Goal: Task Accomplishment & Management: Manage account settings

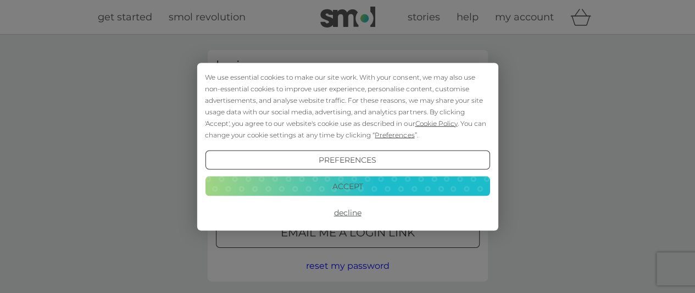
click at [348, 185] on button "Accept" at bounding box center [347, 186] width 285 height 20
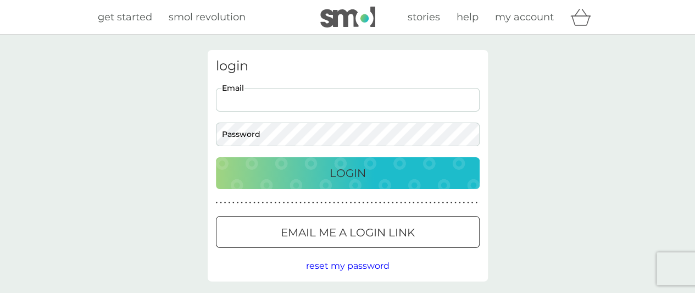
click at [257, 98] on input "Email" at bounding box center [348, 100] width 264 height 24
type input "[EMAIL_ADDRESS][DOMAIN_NAME]"
click at [376, 170] on div "Login" at bounding box center [348, 173] width 242 height 18
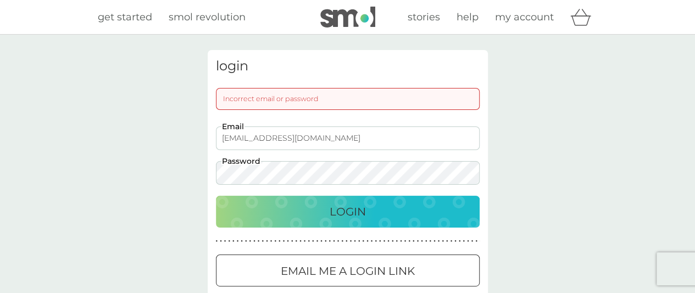
click at [253, 97] on div "Incorrect email or password" at bounding box center [348, 99] width 264 height 22
click at [228, 98] on div "Incorrect email or password" at bounding box center [348, 99] width 264 height 22
click at [336, 87] on div "login Incorrect email or password taichifidget@yahoo.co.uk Email Password Login…" at bounding box center [348, 185] width 280 height 270
click at [290, 97] on div "Incorrect email or password" at bounding box center [348, 99] width 264 height 22
click at [323, 210] on div "Login" at bounding box center [348, 212] width 242 height 18
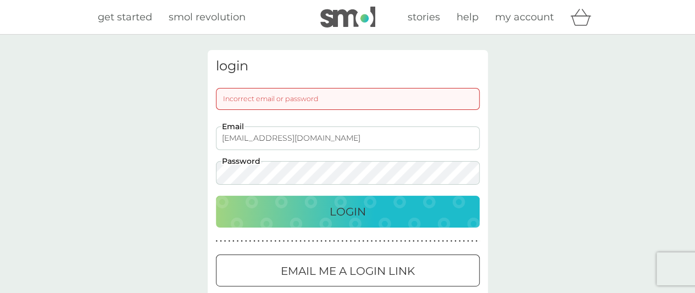
click at [209, 171] on div "login Incorrect email or password taichifidget@yahoo.co.uk Email Password Login…" at bounding box center [348, 185] width 280 height 270
click at [306, 212] on div "Login" at bounding box center [348, 212] width 242 height 18
click at [309, 203] on div "Login" at bounding box center [348, 212] width 242 height 18
click at [351, 269] on div at bounding box center [348, 271] width 40 height 12
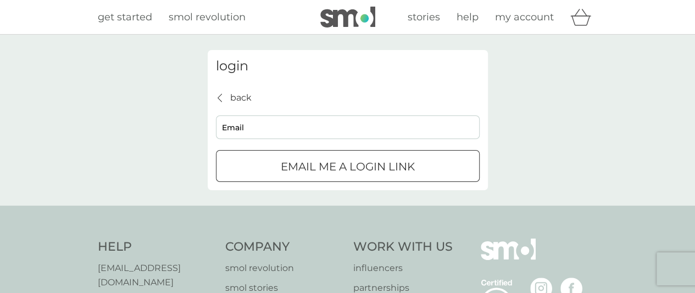
click at [330, 170] on div "submit" at bounding box center [348, 167] width 40 height 12
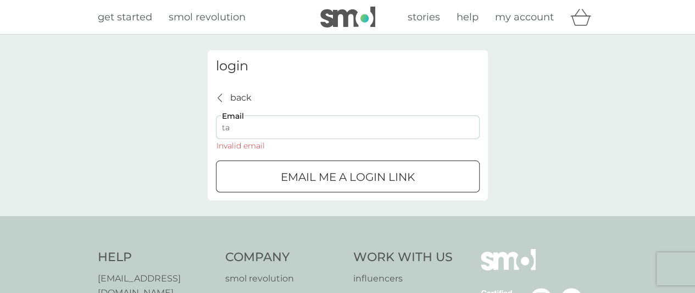
type input "[EMAIL_ADDRESS][DOMAIN_NAME]"
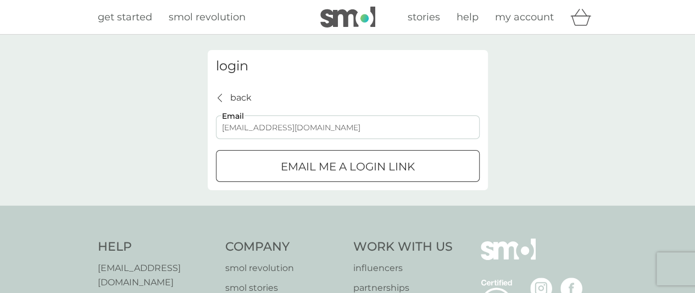
click at [321, 159] on p "Email me a login link" at bounding box center [348, 167] width 134 height 18
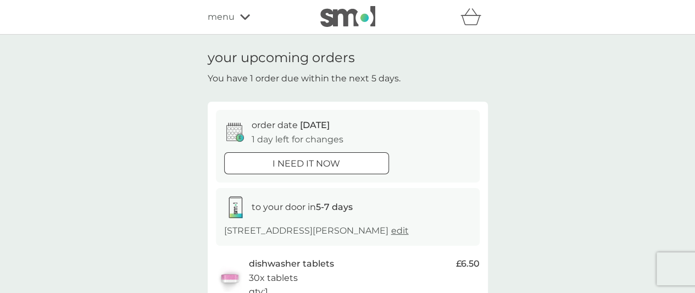
click at [243, 15] on icon at bounding box center [245, 17] width 10 height 7
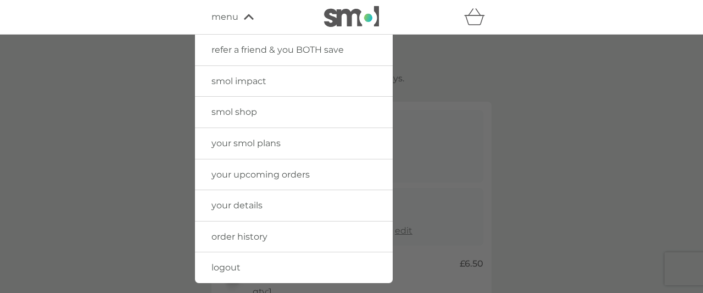
click at [259, 203] on span "your details" at bounding box center [237, 205] width 51 height 10
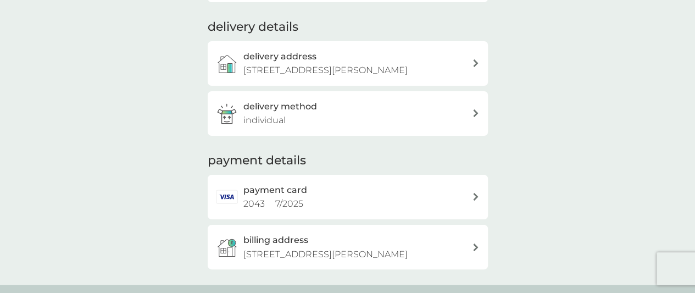
scroll to position [165, 0]
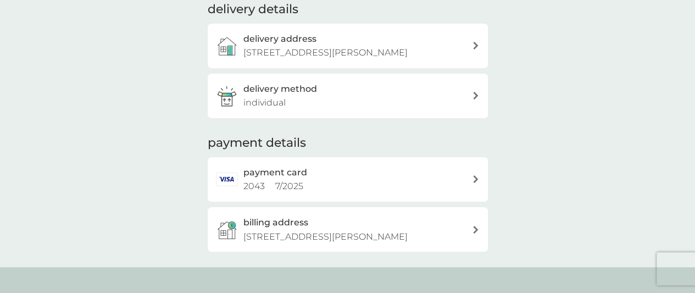
click at [473, 188] on div "payment card 2043 7 / 2025" at bounding box center [348, 179] width 280 height 45
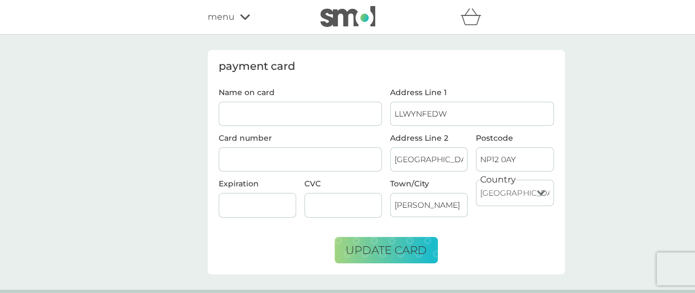
click at [325, 114] on input "Name on card" at bounding box center [301, 114] width 164 height 24
type input "[PERSON_NAME]"
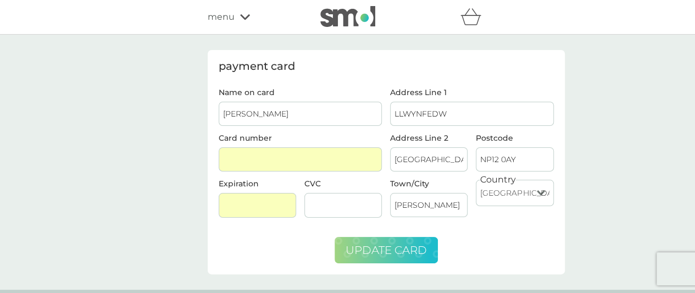
click at [367, 245] on span "update card" at bounding box center [386, 249] width 81 height 13
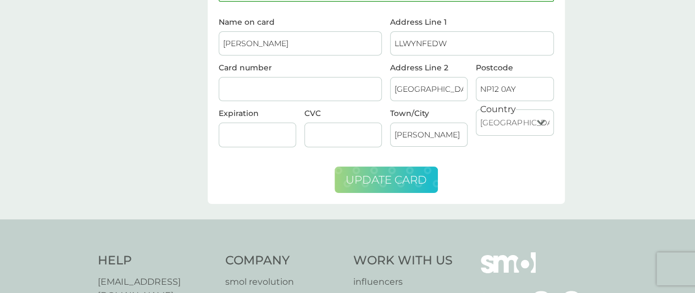
scroll to position [55, 0]
